Goal: Download file/media

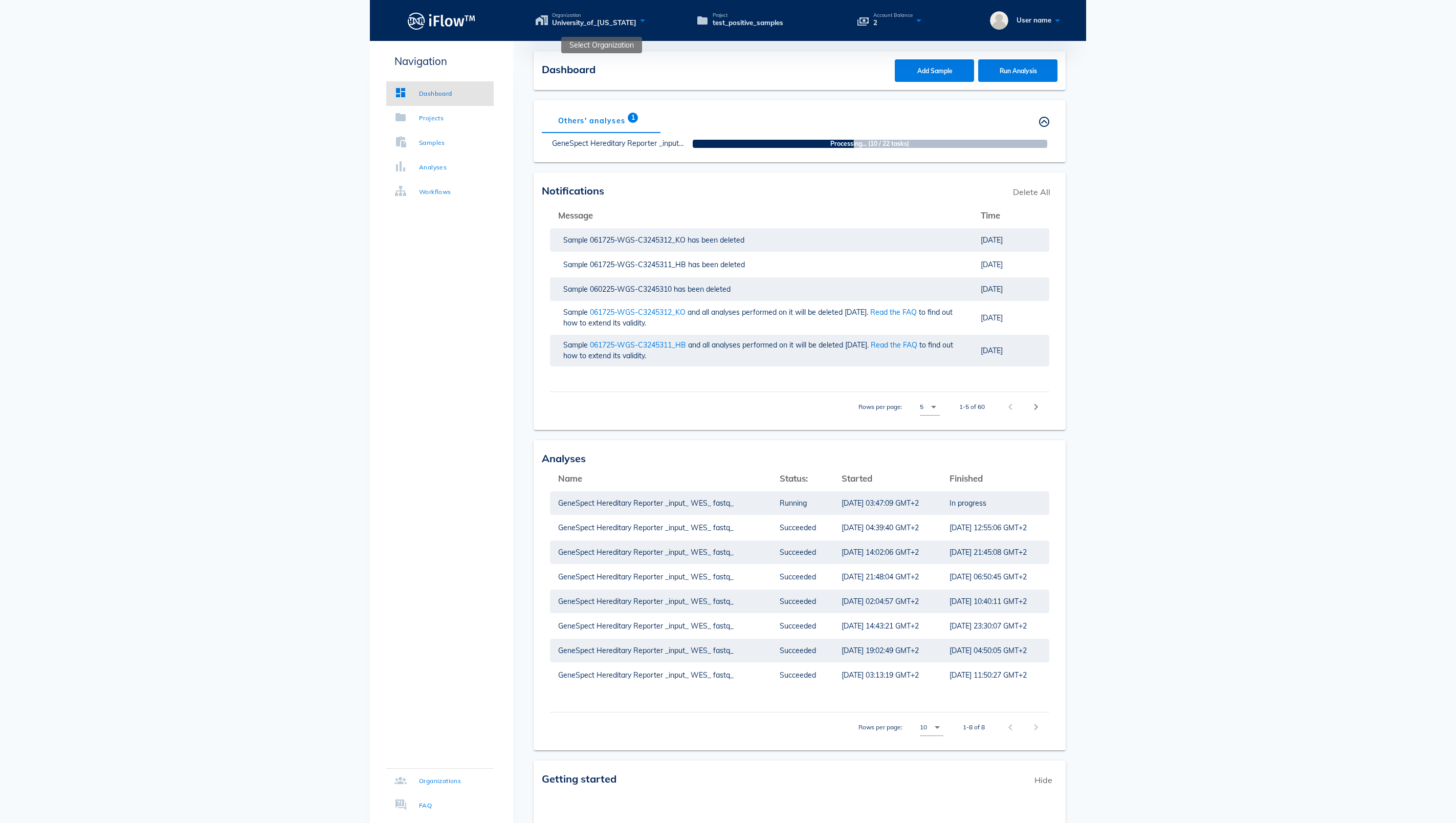
click at [667, 23] on div "Organization University_of_[US_STATE]" at bounding box center [611, 20] width 150 height 15
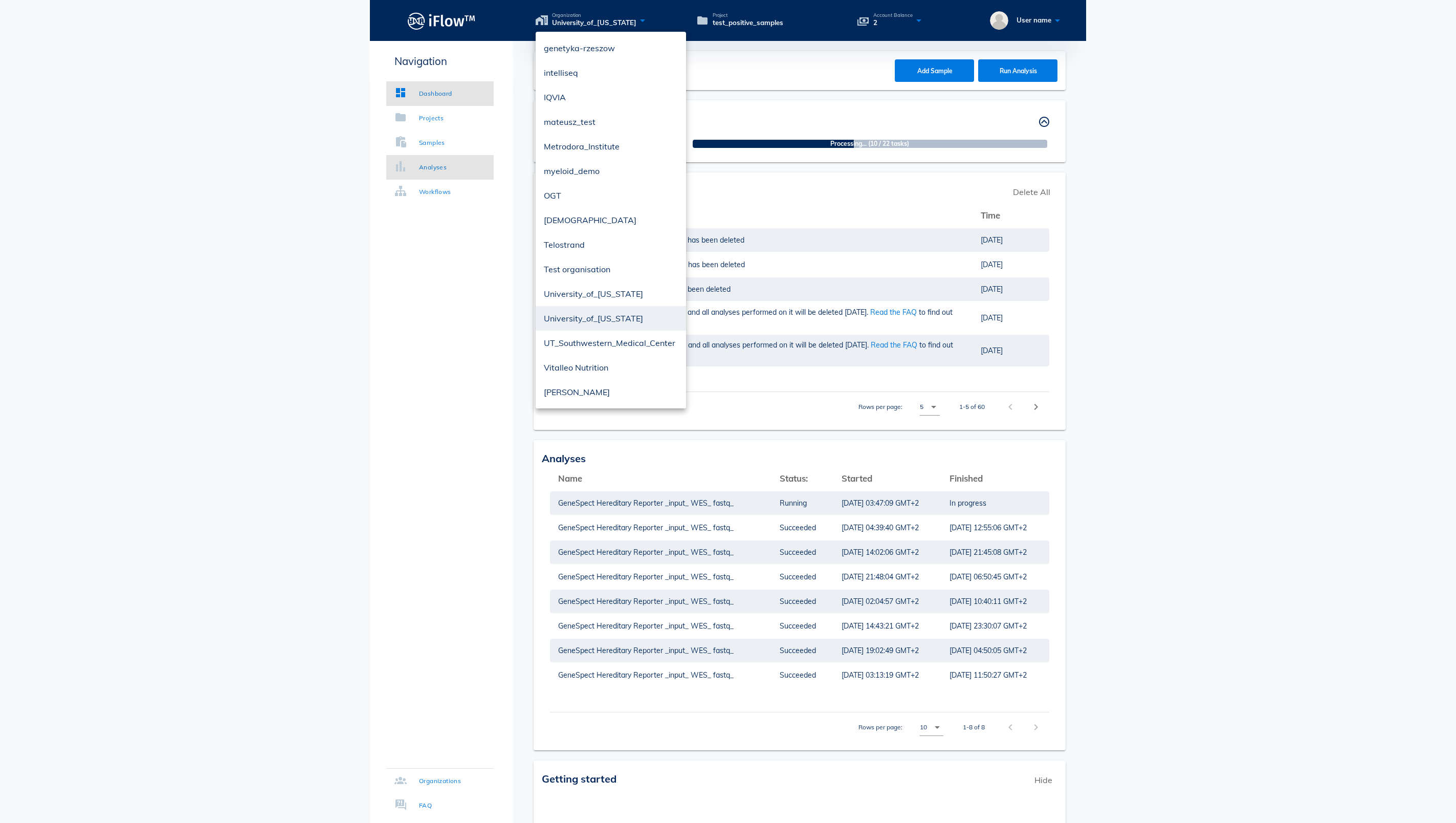
click at [445, 162] on div "Analyses" at bounding box center [432, 167] width 27 height 10
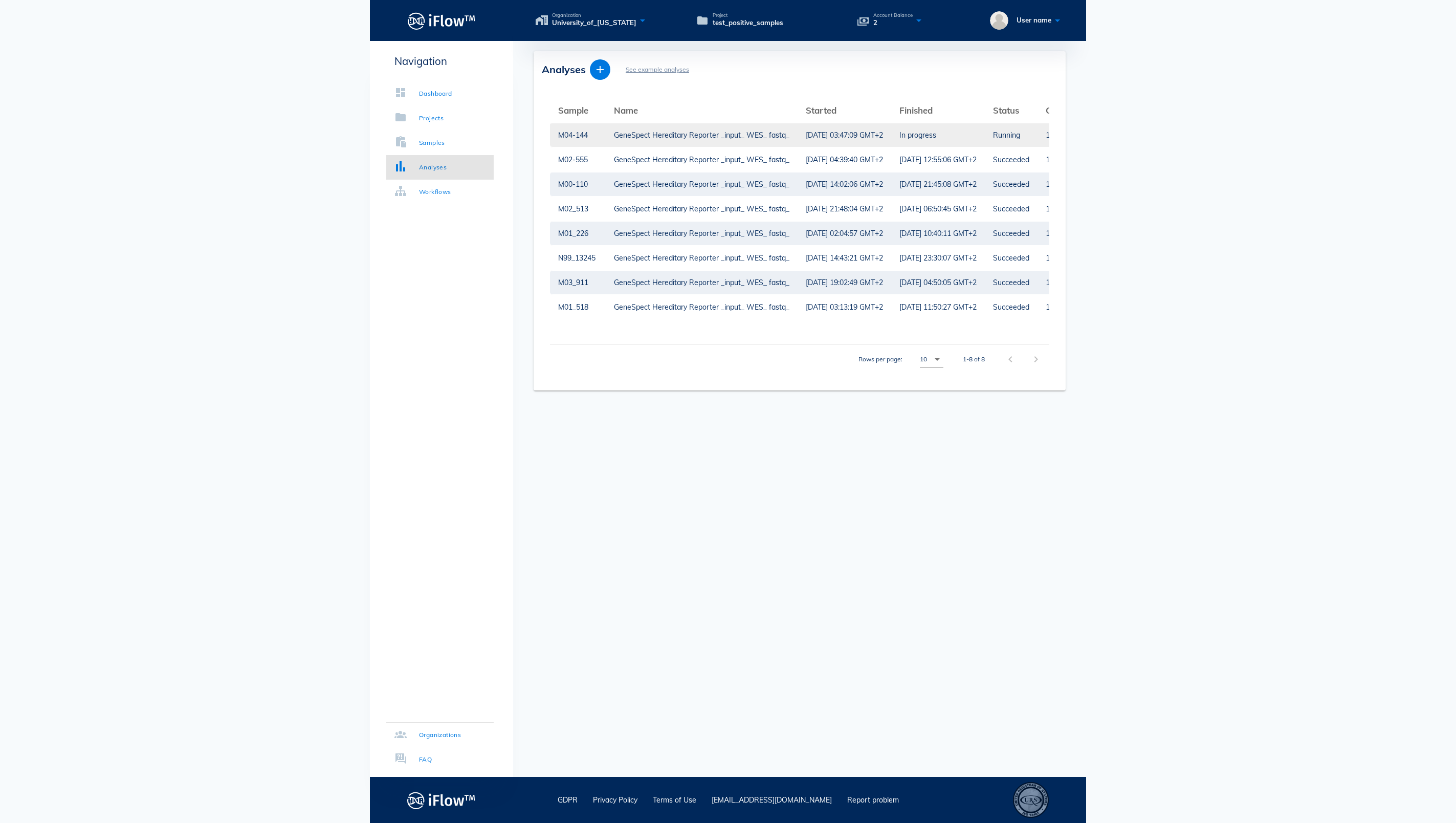
click at [637, 133] on div "GeneSpect Hereditary Reporter _input_ WES_ fastq_" at bounding box center [701, 135] width 175 height 23
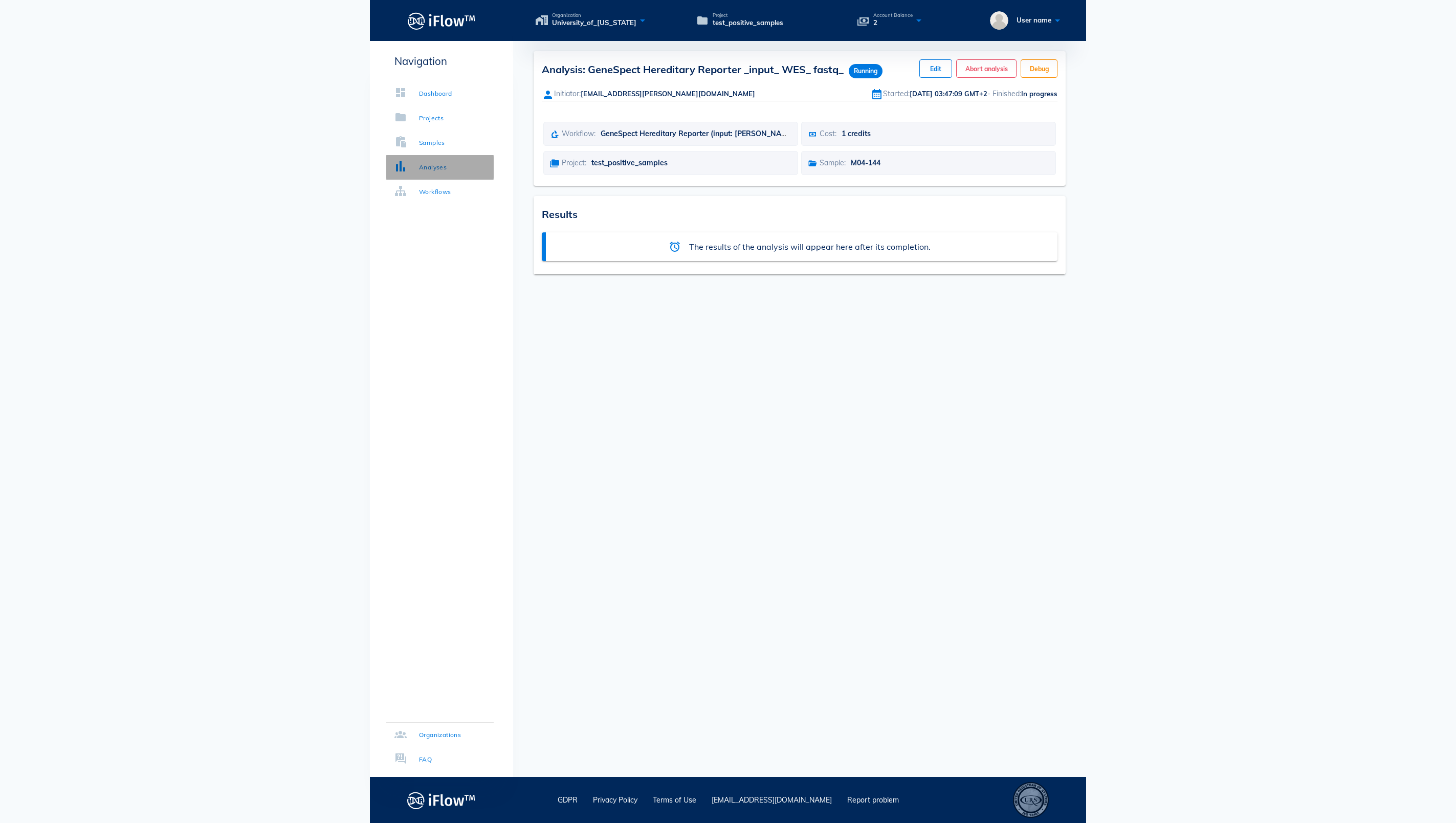
click at [428, 165] on div "Analyses" at bounding box center [432, 167] width 27 height 10
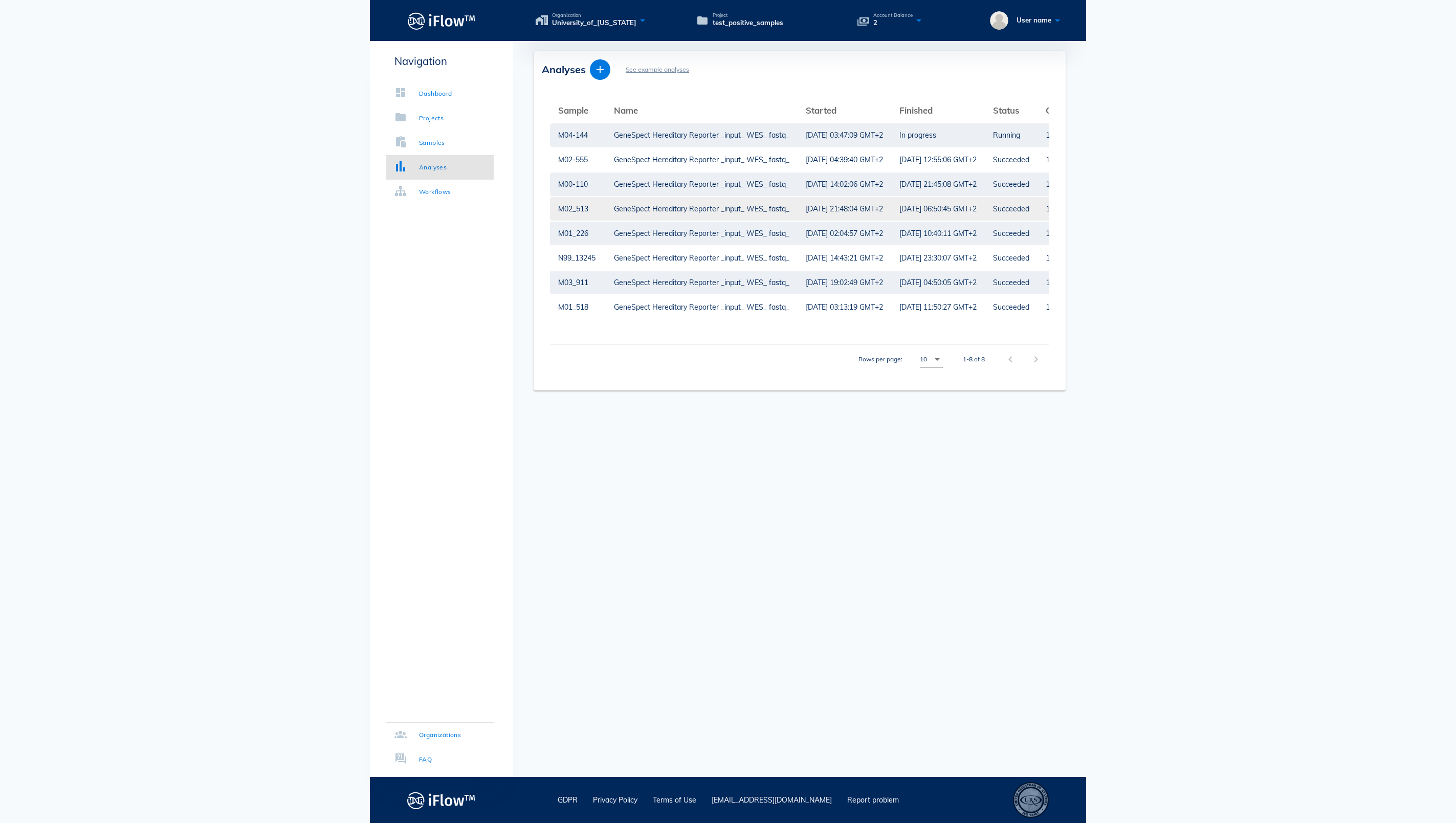
click at [743, 199] on td "GeneSpect Hereditary Reporter _input_ WES_ fastq_" at bounding box center [701, 209] width 192 height 25
click at [743, 211] on div "GeneSpect Hereditary Reporter _input_ WES_ fastq_" at bounding box center [701, 209] width 175 height 23
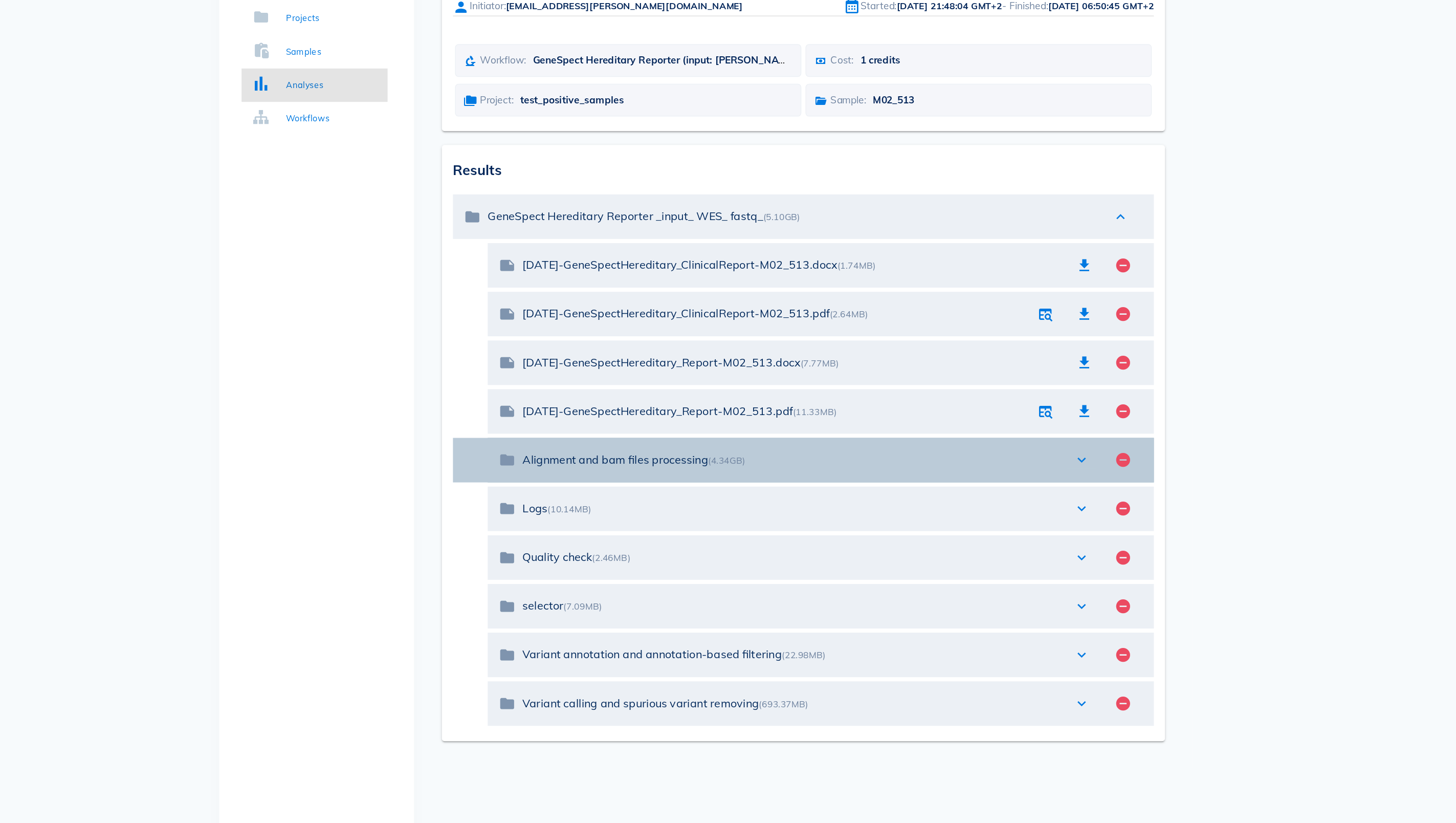
click at [998, 437] on icon "expand_more" at bounding box center [1004, 443] width 12 height 12
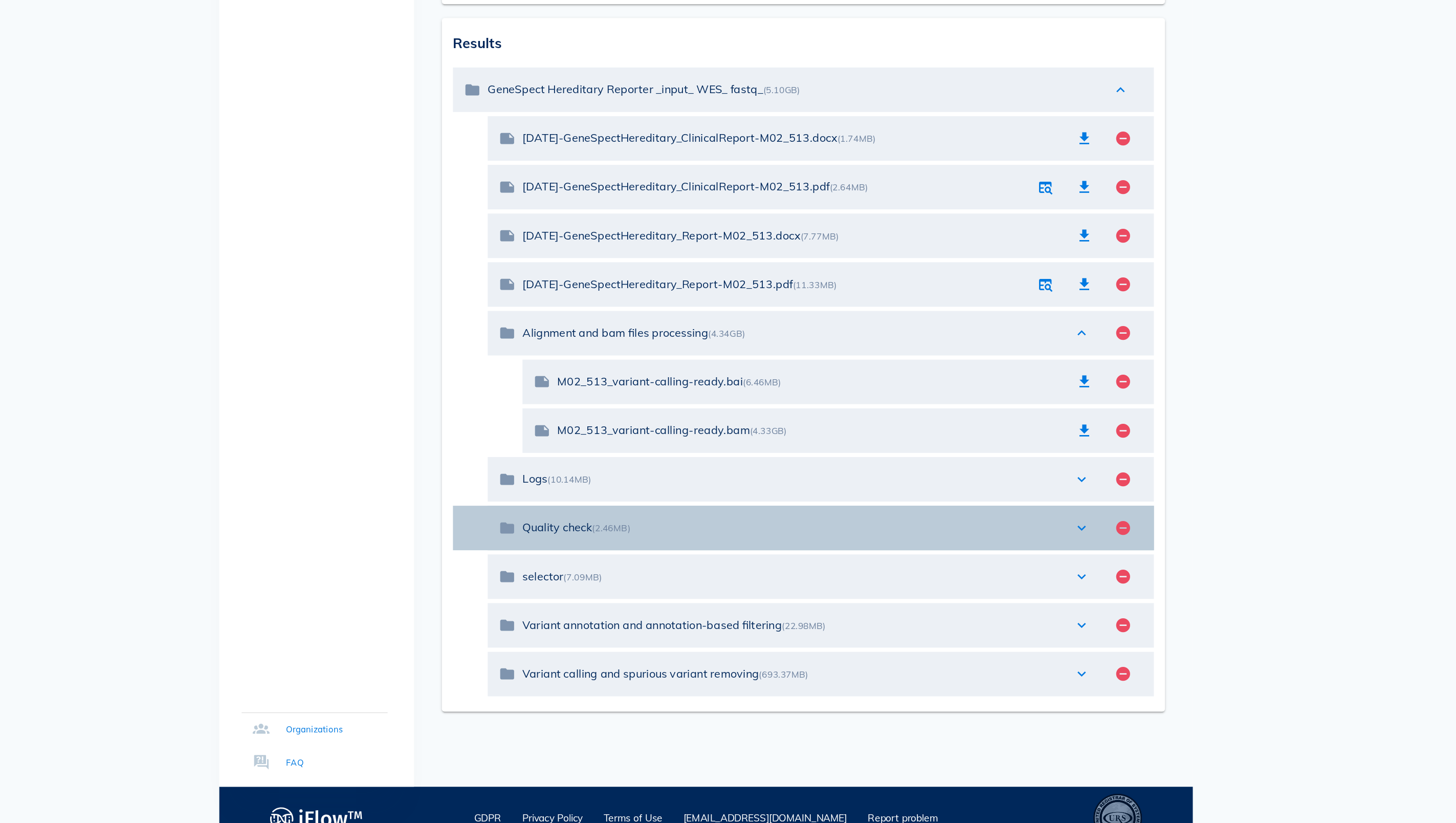
click at [998, 580] on icon "expand_more" at bounding box center [1004, 586] width 12 height 12
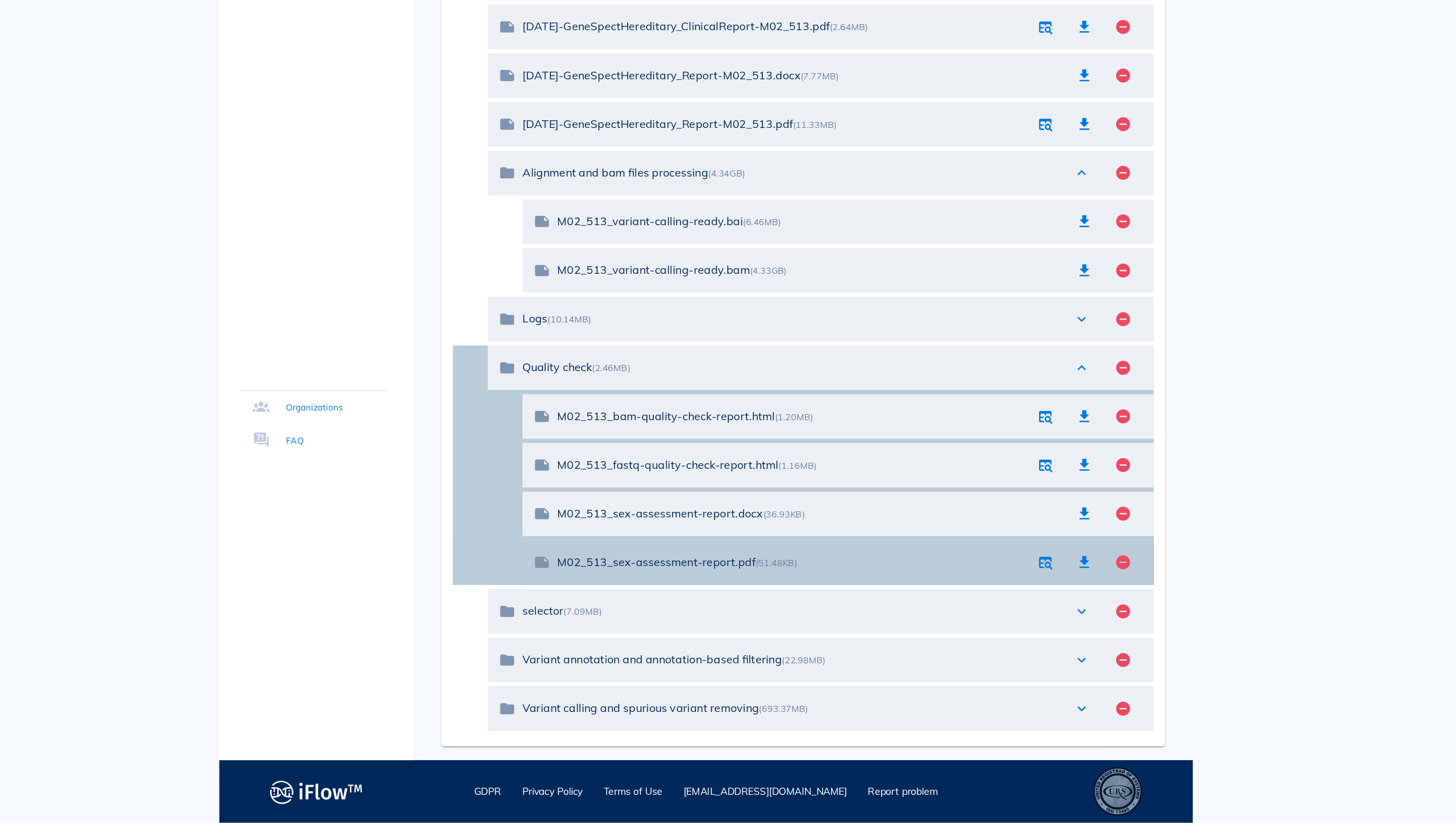
scroll to position [110, 0]
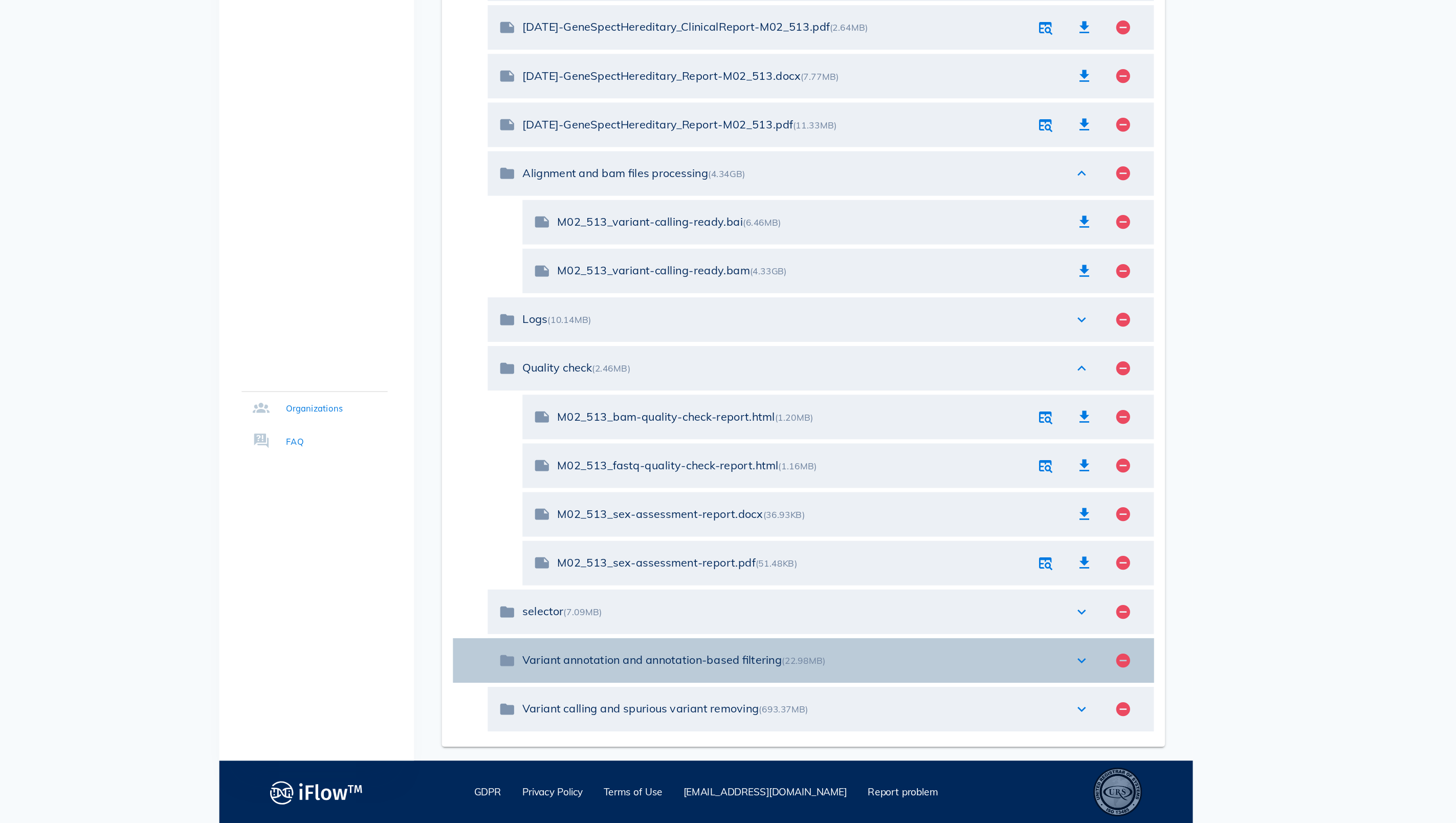
click at [998, 697] on icon "expand_more" at bounding box center [1004, 702] width 12 height 12
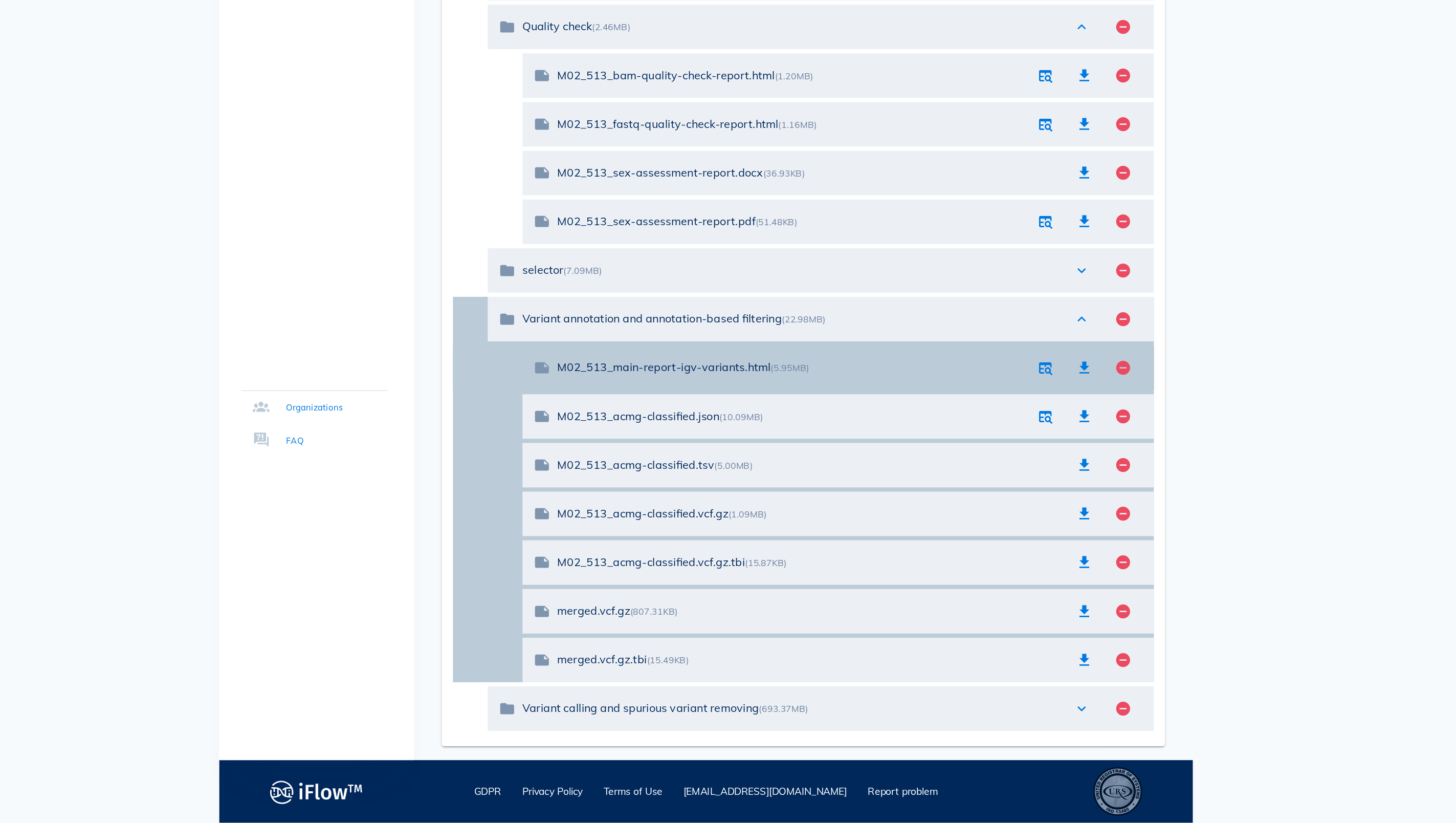
scroll to position [360, 0]
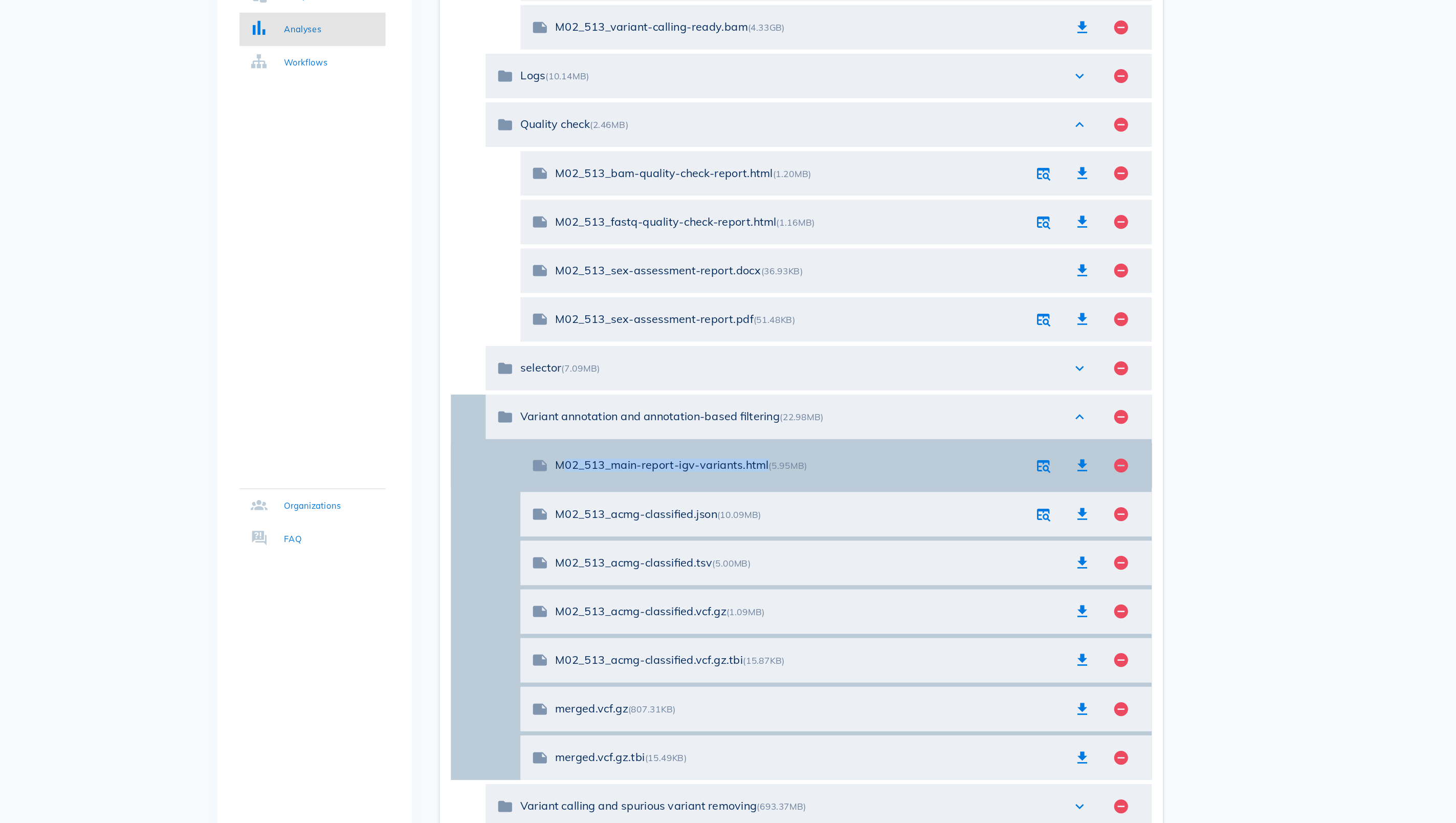
drag, startPoint x: 563, startPoint y: 344, endPoint x: 409, endPoint y: 344, distance: 154.0
click at [618, 483] on div "M02_513_main-report-igv-variants.html (5.95MB)" at bounding box center [790, 488] width 345 height 10
drag, startPoint x: 409, startPoint y: 344, endPoint x: 588, endPoint y: 343, distance: 179.0
click at [618, 483] on div "M02_513_main-report-igv-variants.html (5.95MB)" at bounding box center [790, 488] width 345 height 10
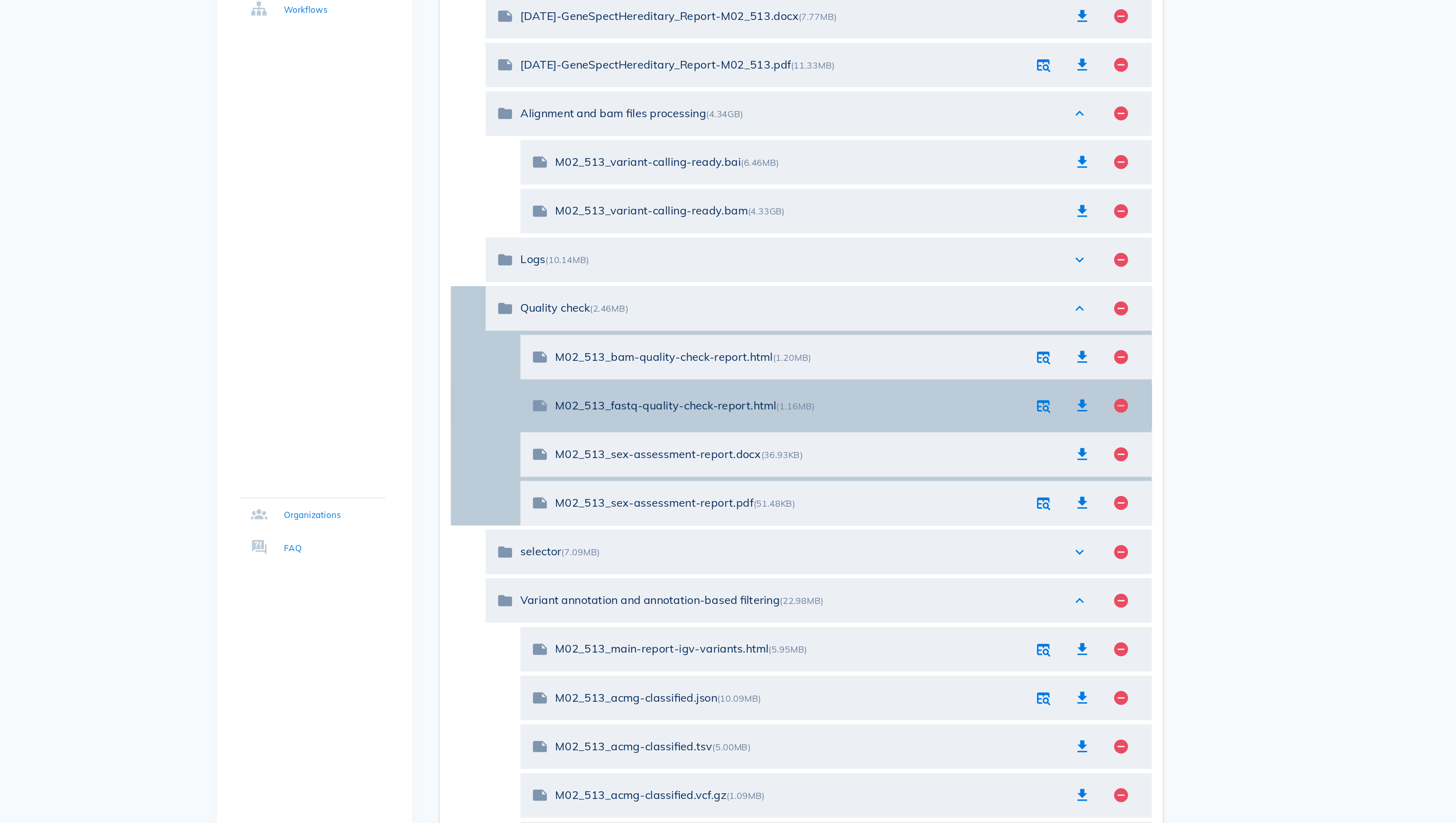
scroll to position [356, 0]
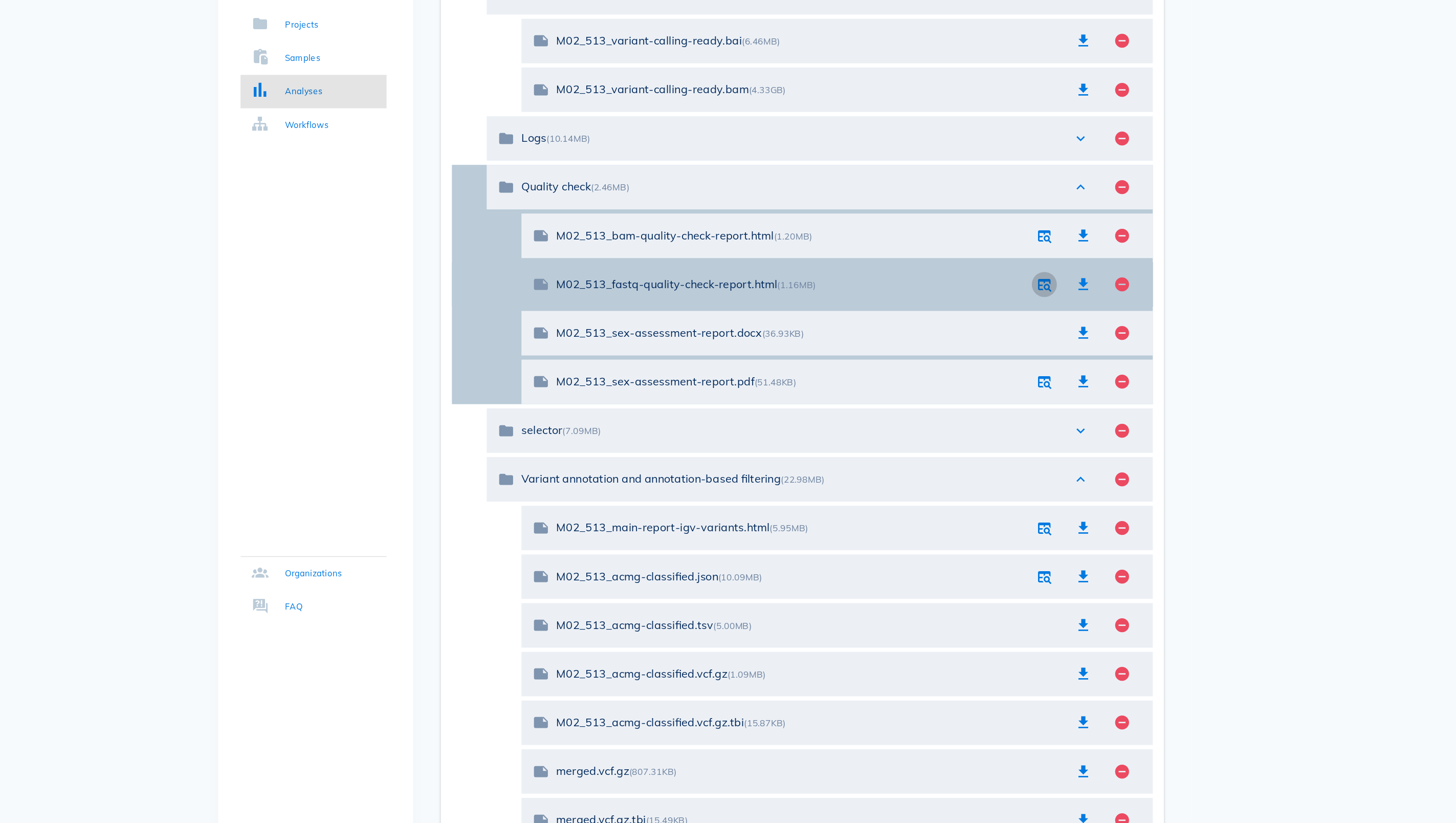
click at [971, 303] on icon "button" at bounding box center [977, 308] width 12 height 12
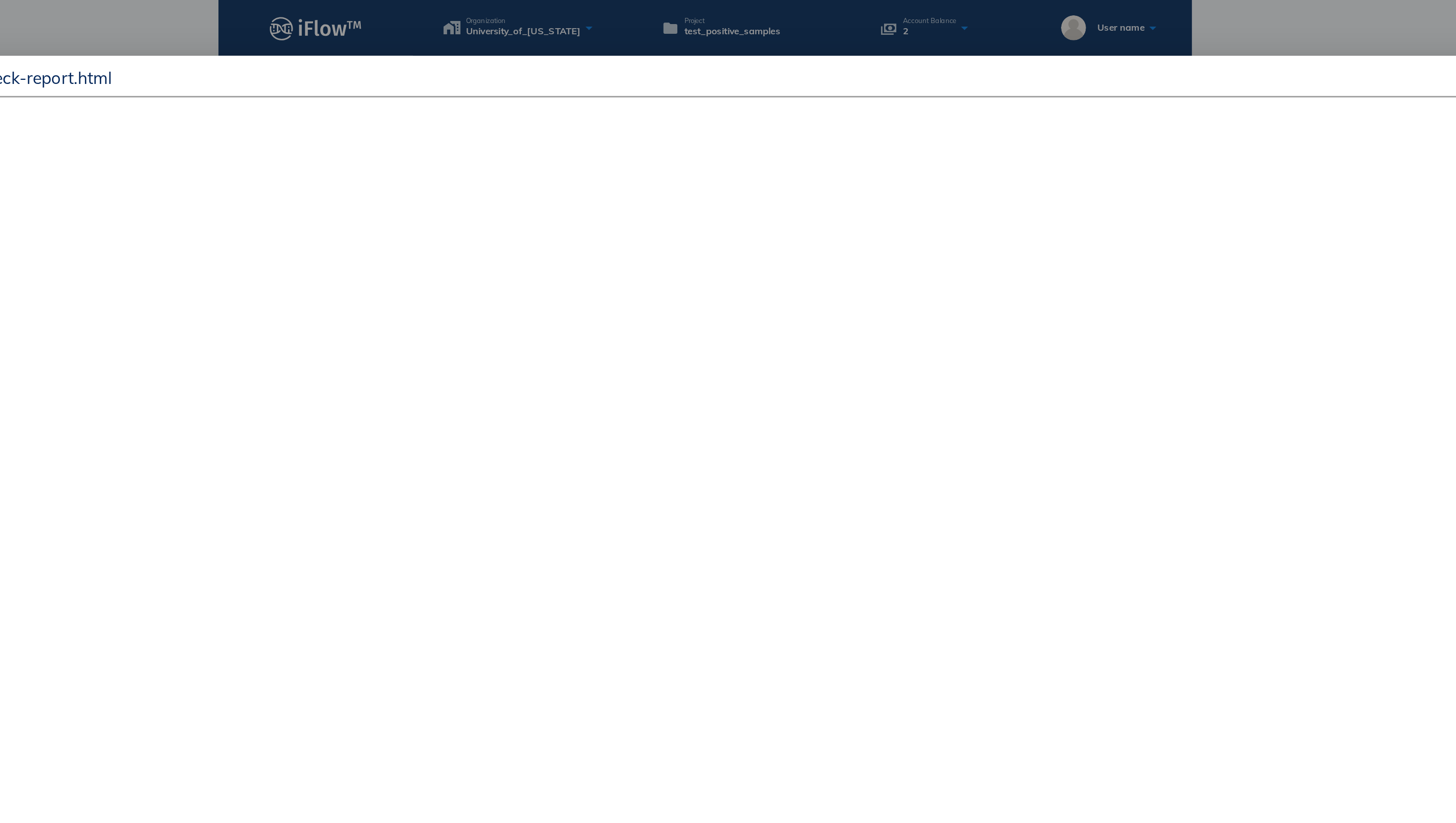
click at [947, 7] on div at bounding box center [728, 412] width 1456 height 823
